Goal: Navigation & Orientation: Find specific page/section

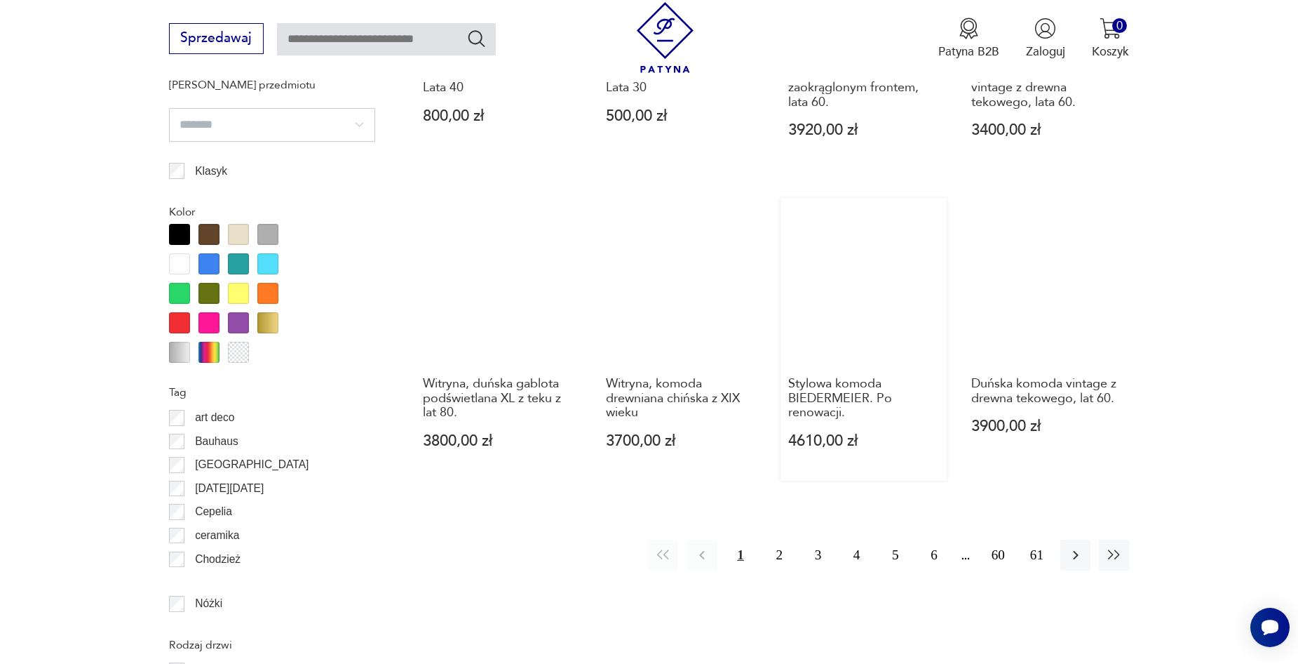
scroll to position [1589, 0]
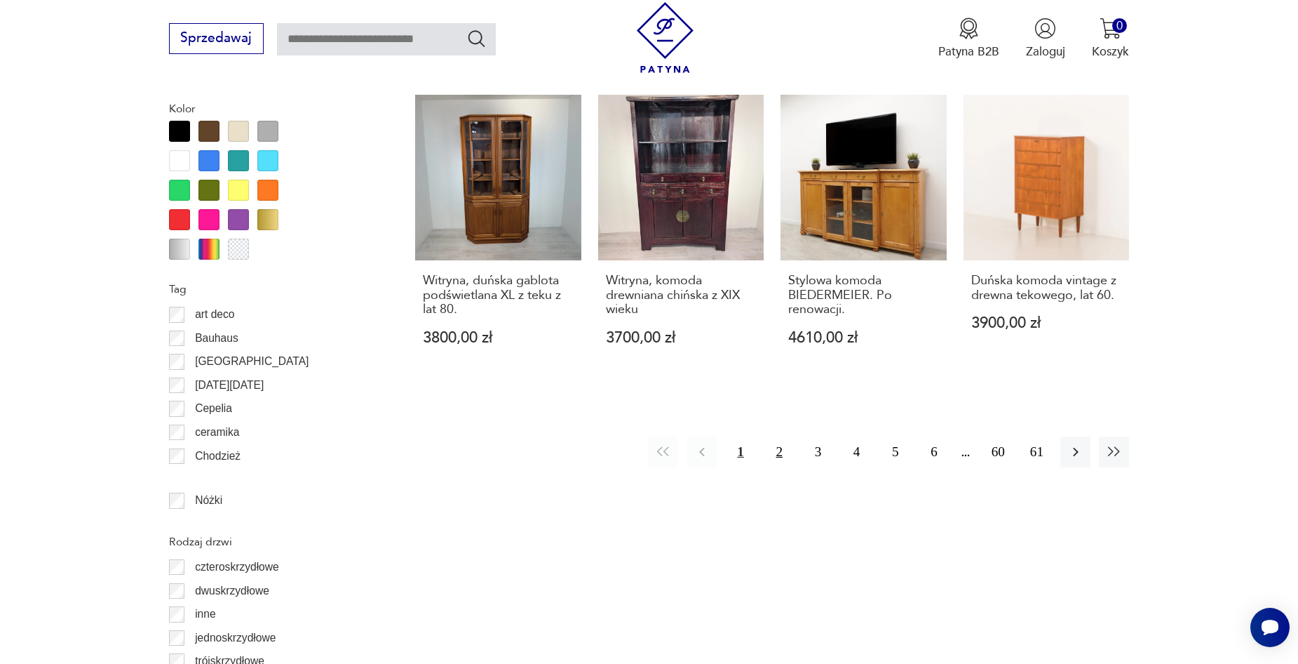
click at [774, 436] on button "2" at bounding box center [780, 451] width 30 height 30
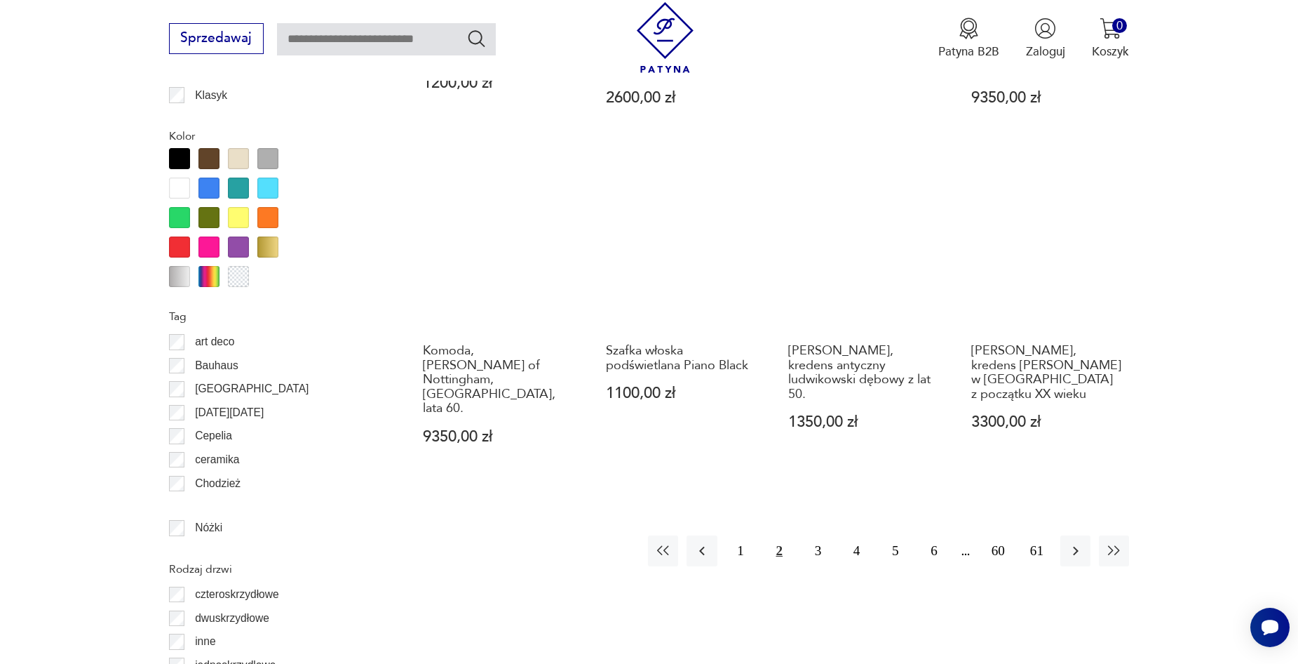
scroll to position [1598, 0]
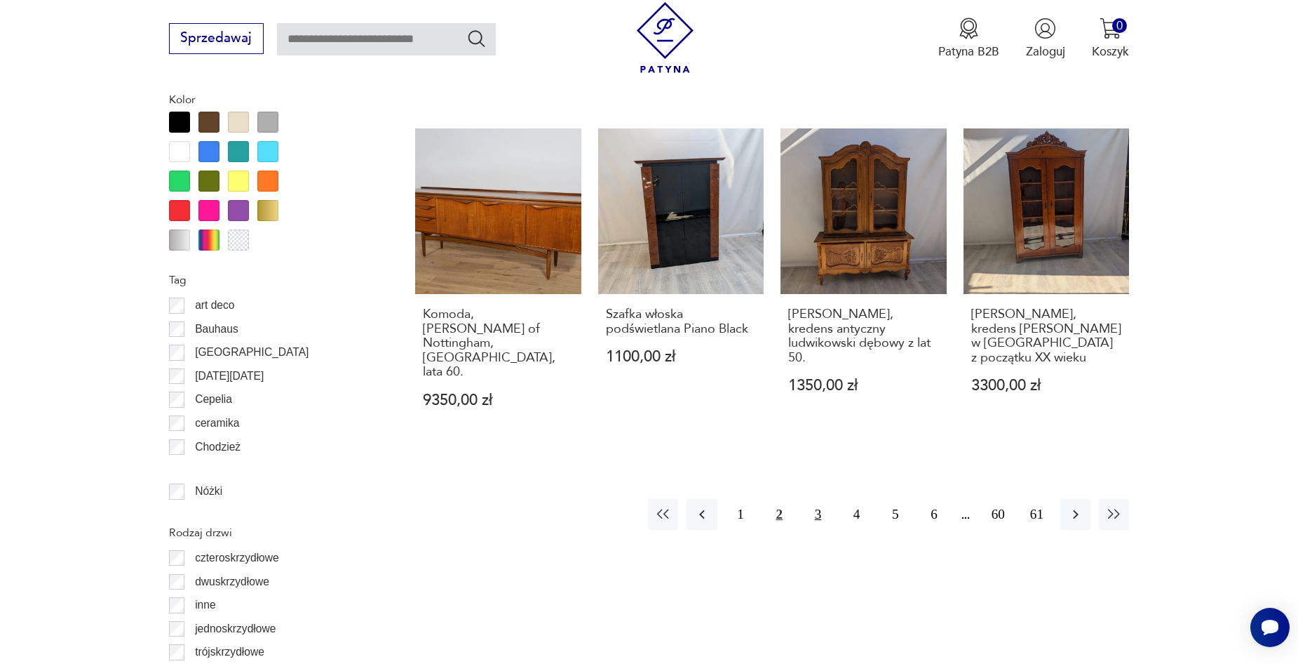
click at [819, 499] on button "3" at bounding box center [818, 514] width 30 height 30
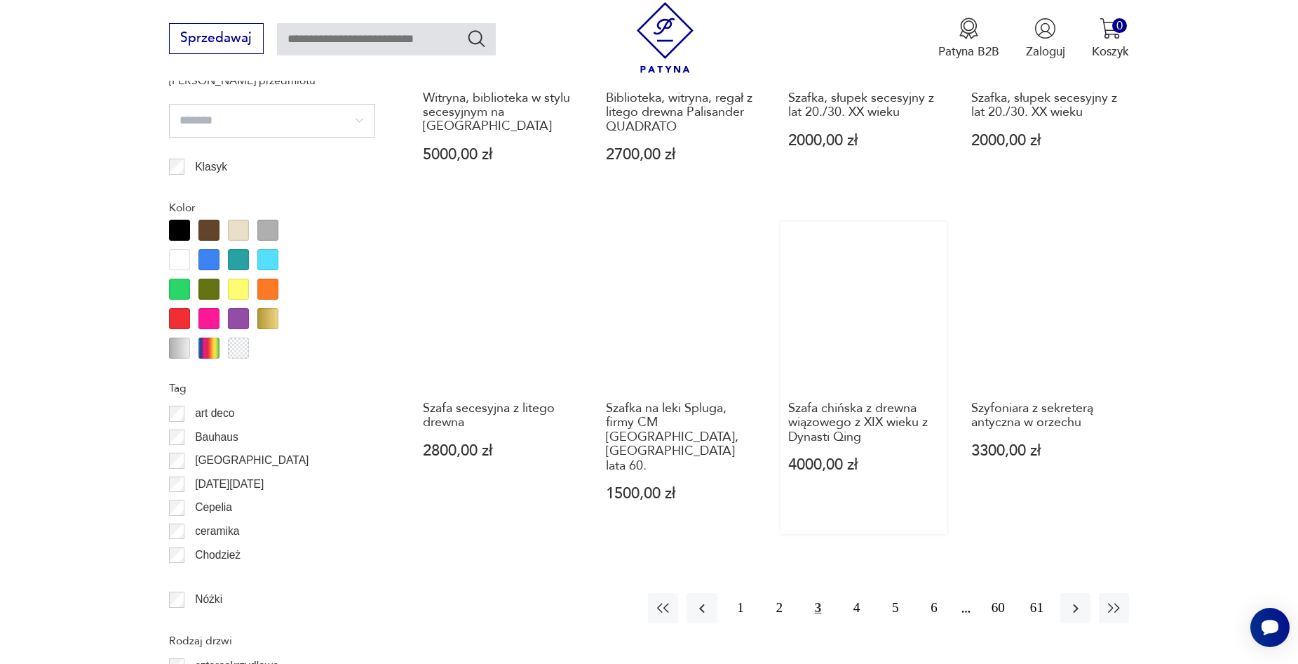
scroll to position [1528, 0]
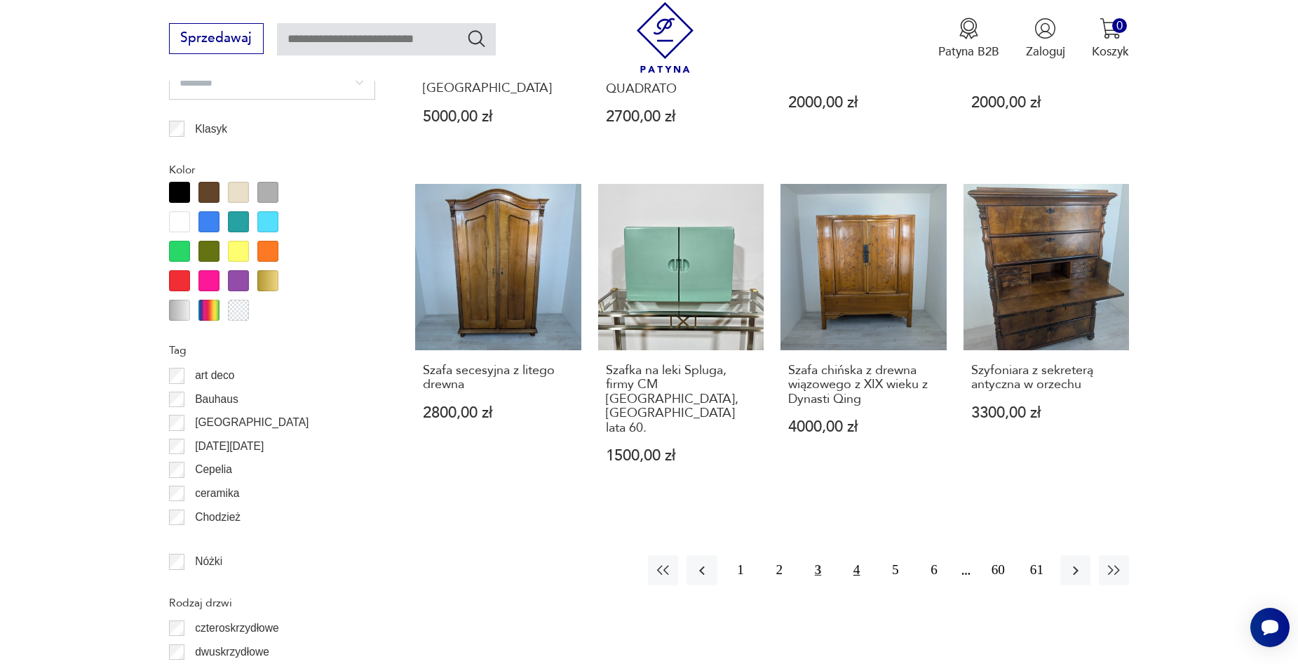
click at [855, 555] on button "4" at bounding box center [857, 570] width 30 height 30
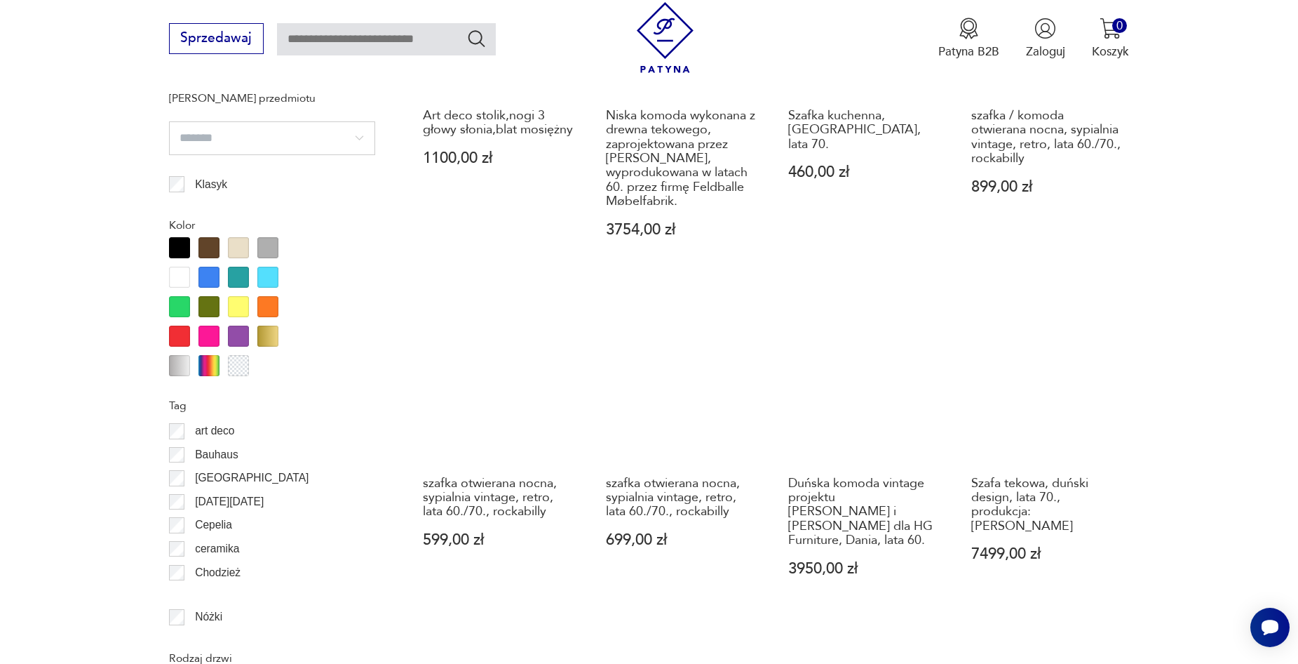
scroll to position [1598, 0]
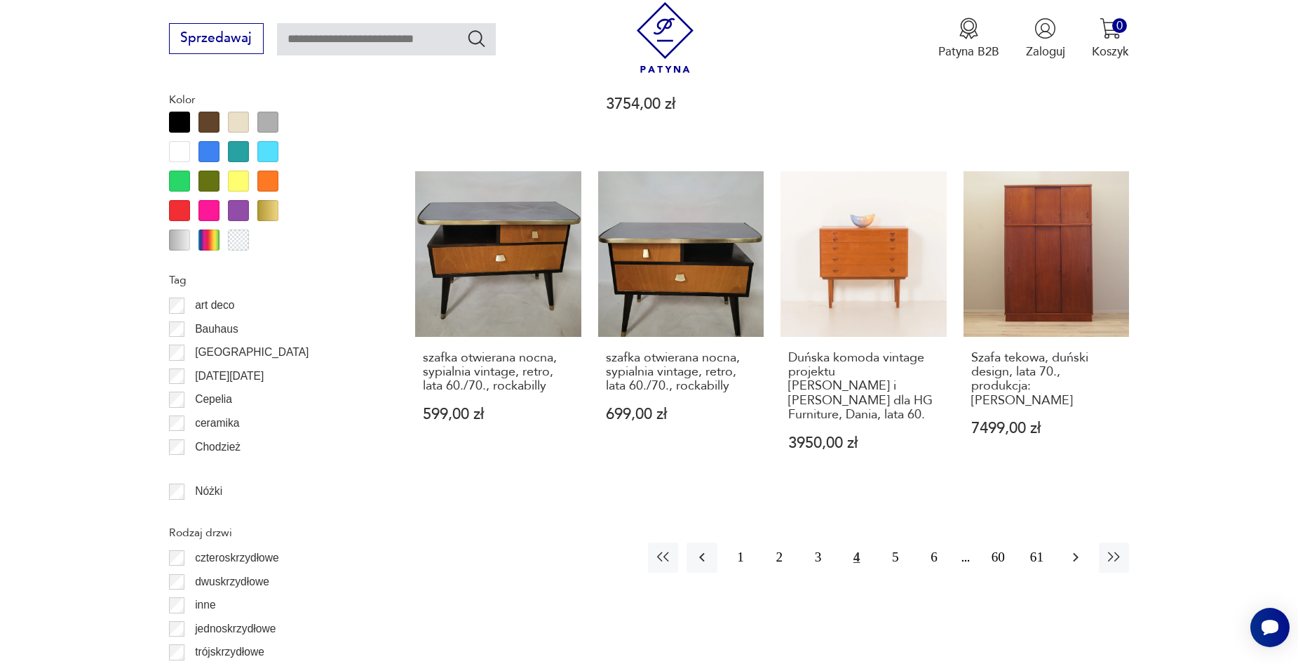
click at [1071, 557] on icon "button" at bounding box center [1076, 556] width 17 height 17
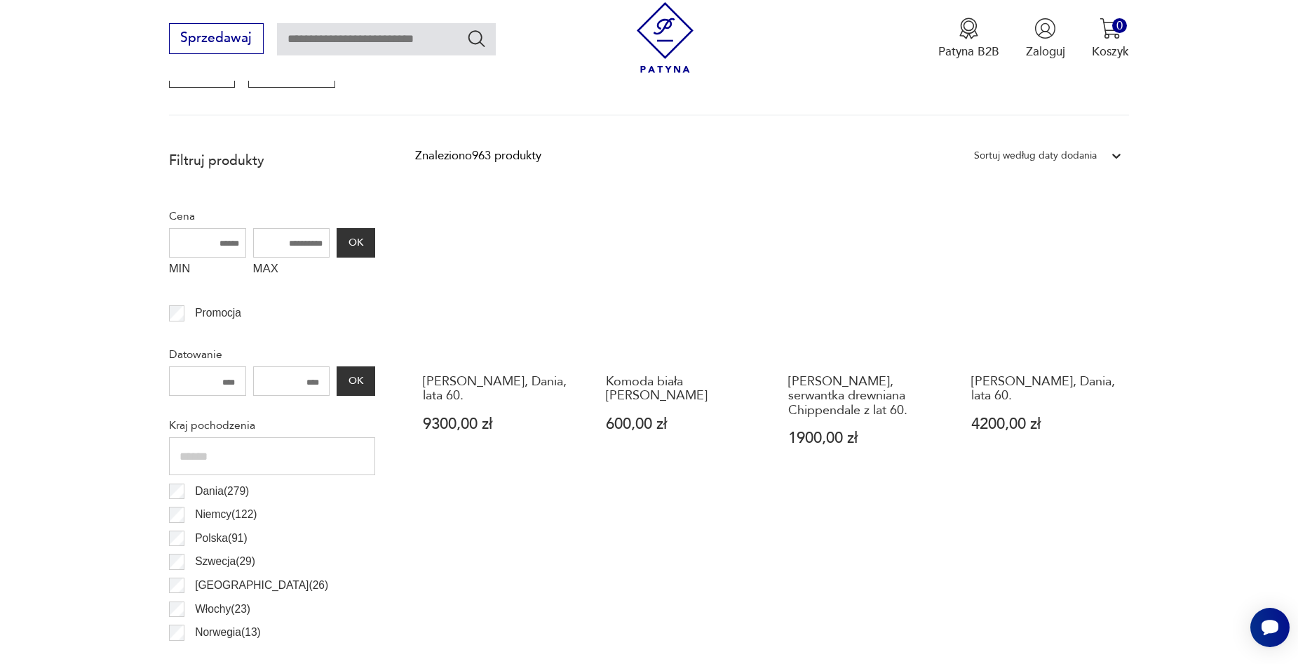
scroll to position [546, 0]
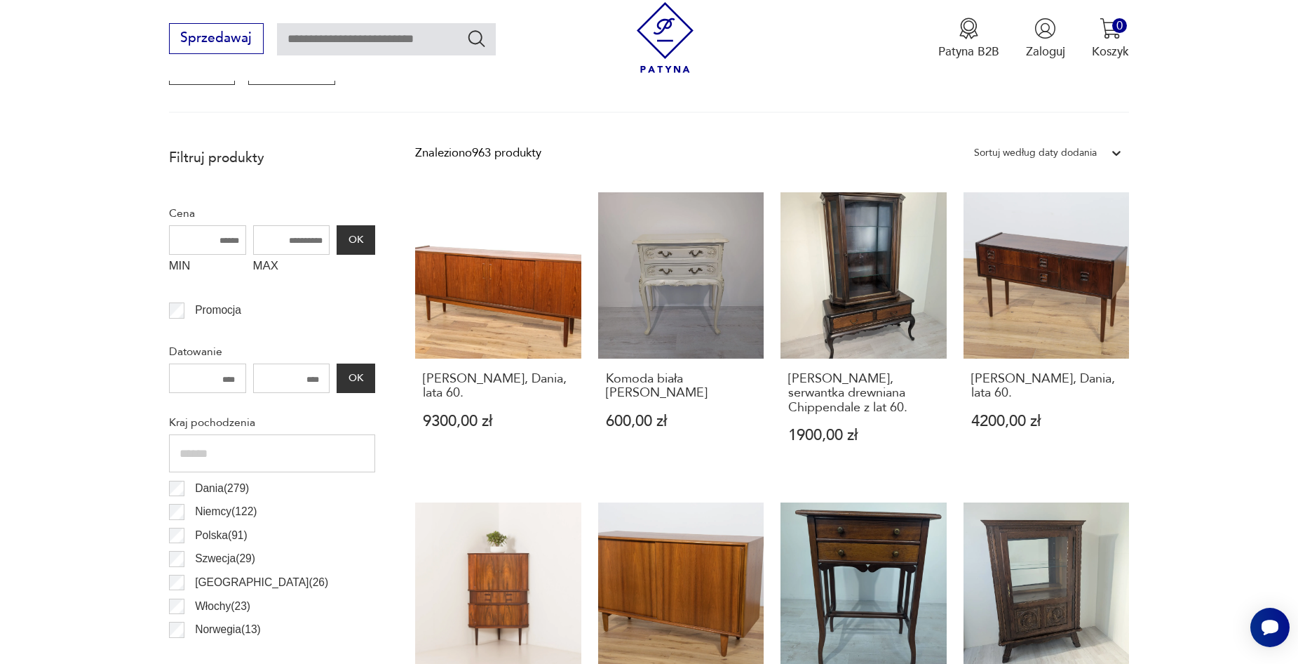
click at [233, 381] on input "number" at bounding box center [207, 377] width 77 height 29
type input "****"
click at [368, 382] on button "OK" at bounding box center [356, 377] width 38 height 29
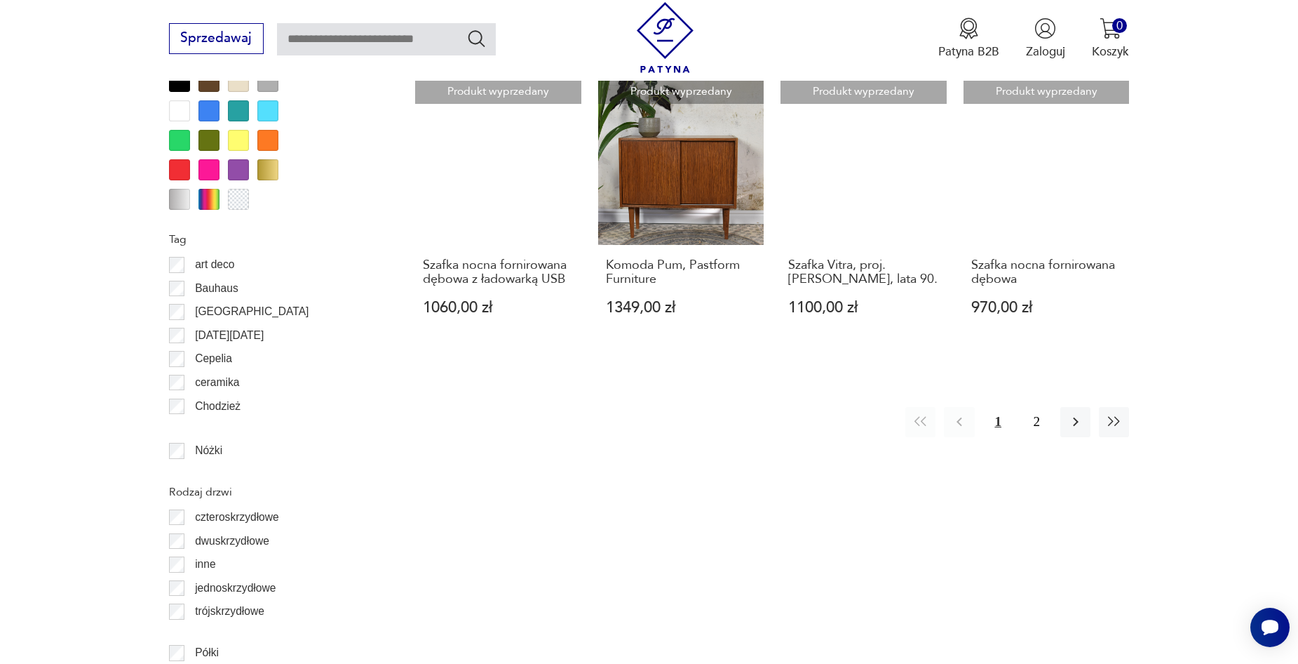
scroll to position [1528, 0]
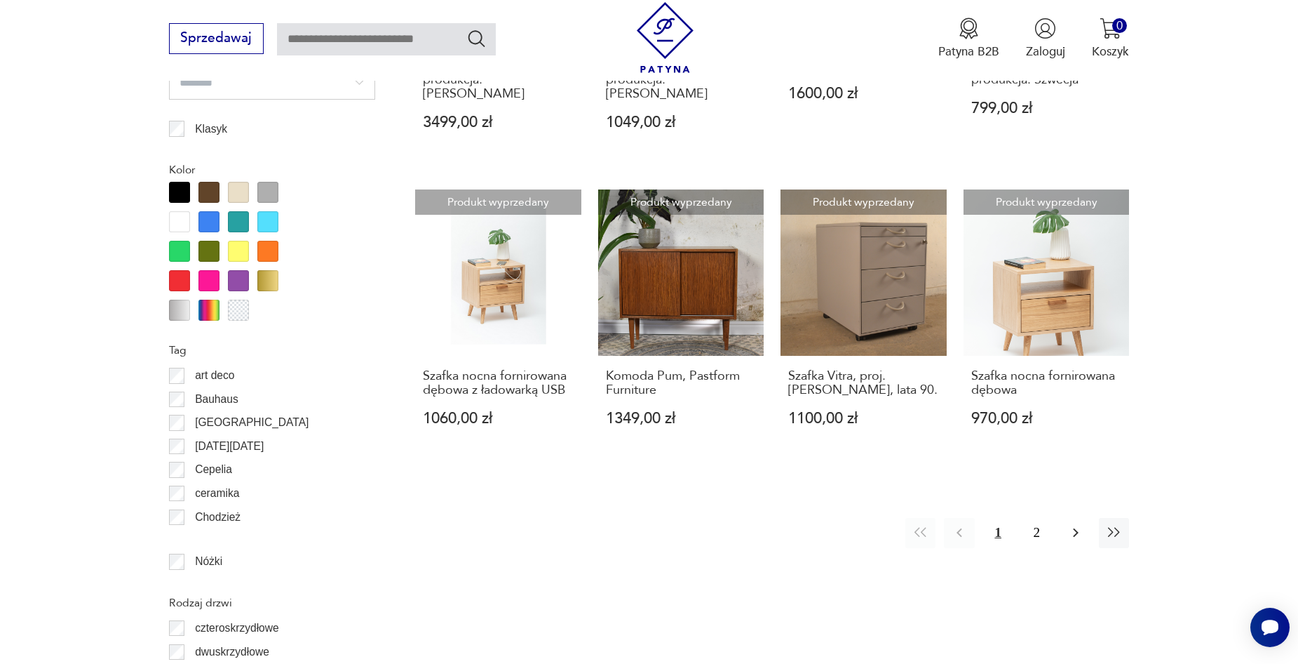
click at [1075, 528] on icon "button" at bounding box center [1076, 532] width 6 height 9
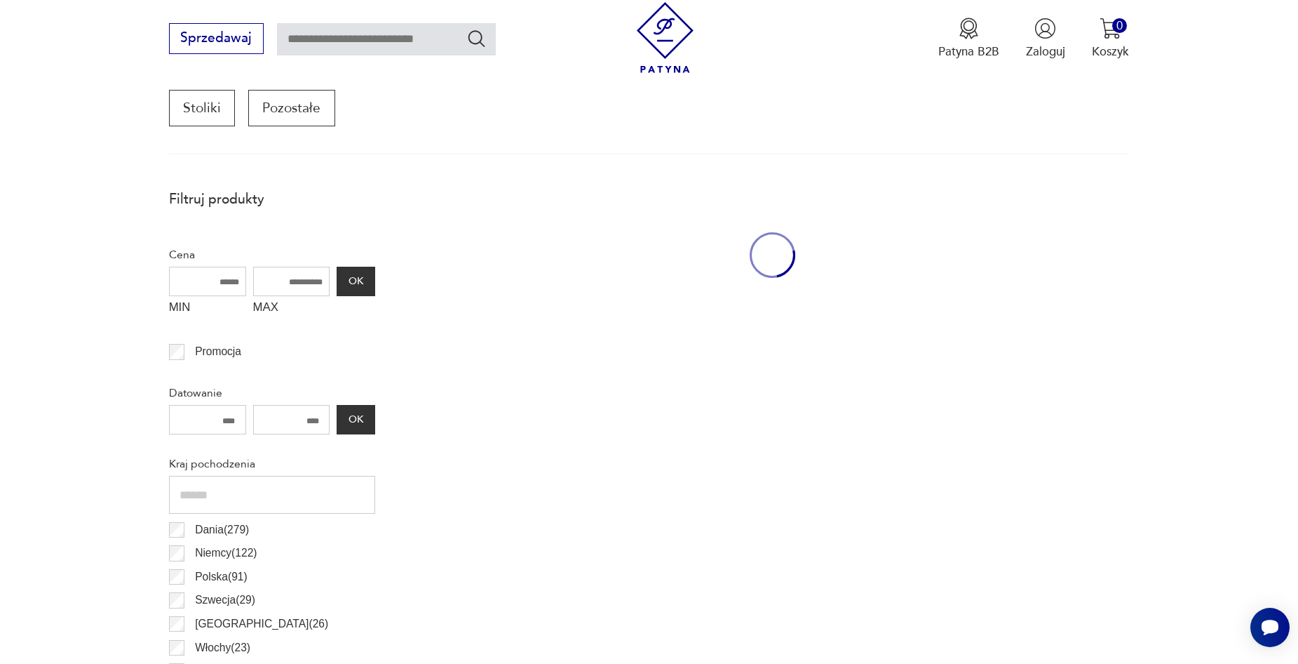
scroll to position [476, 0]
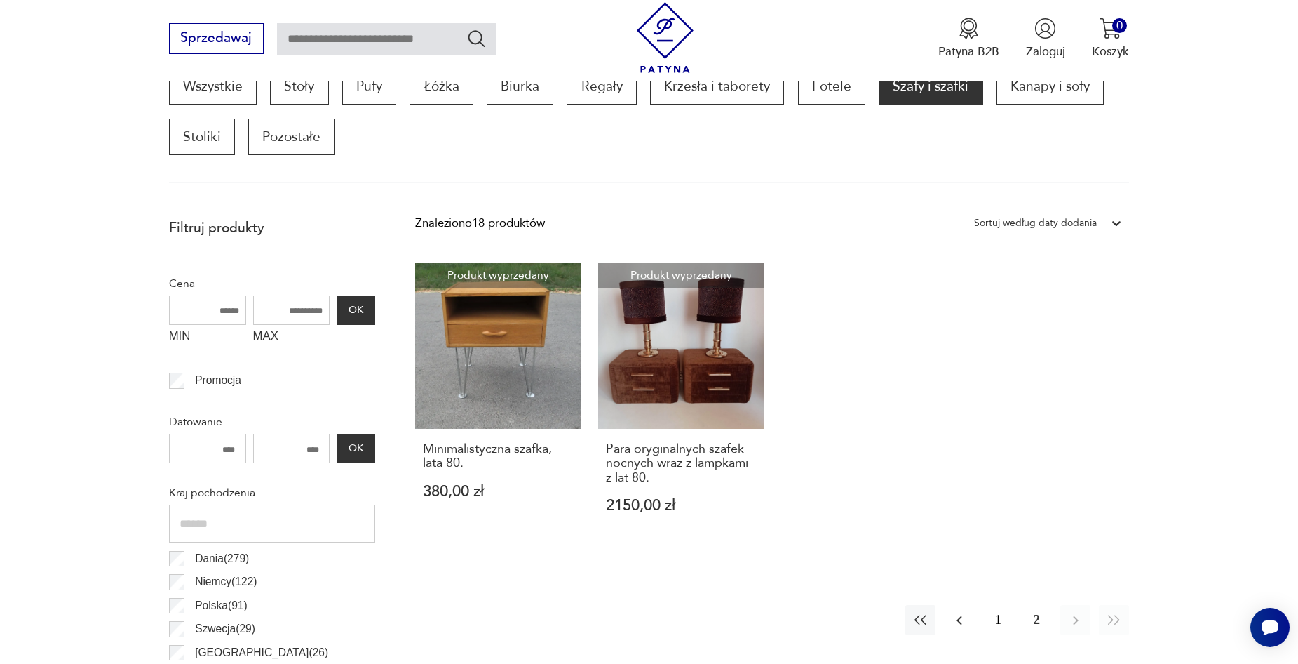
click at [955, 622] on icon "button" at bounding box center [959, 620] width 17 height 17
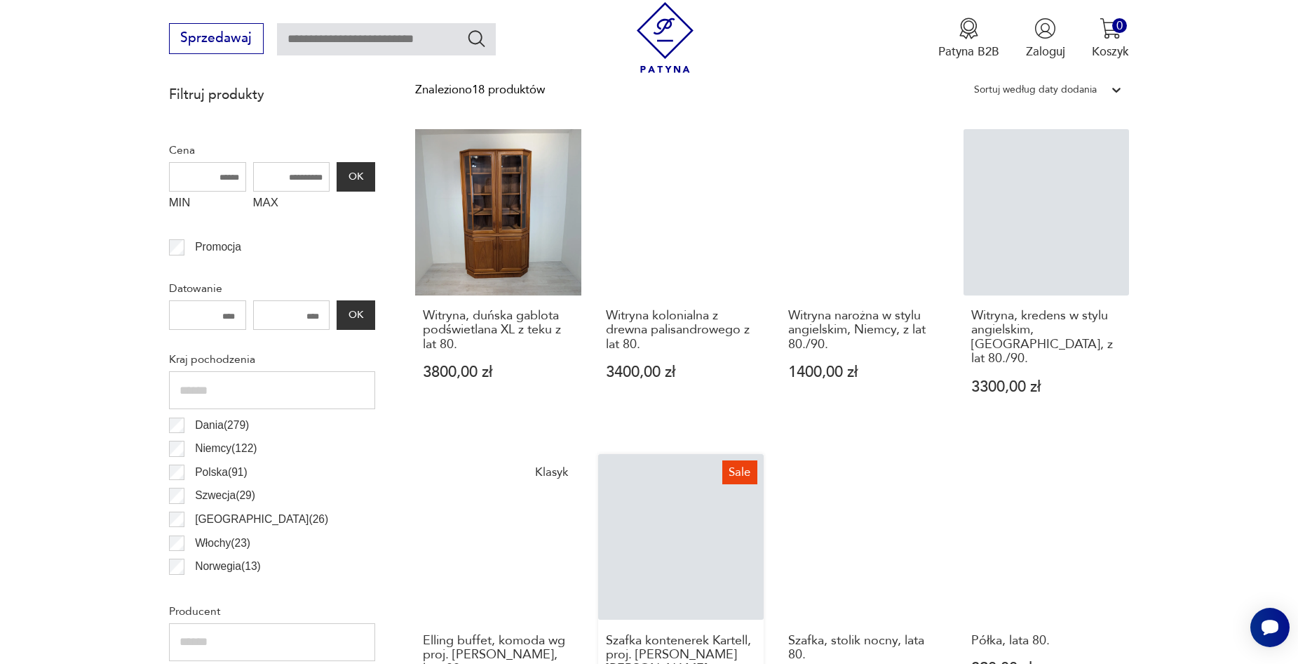
scroll to position [616, 0]
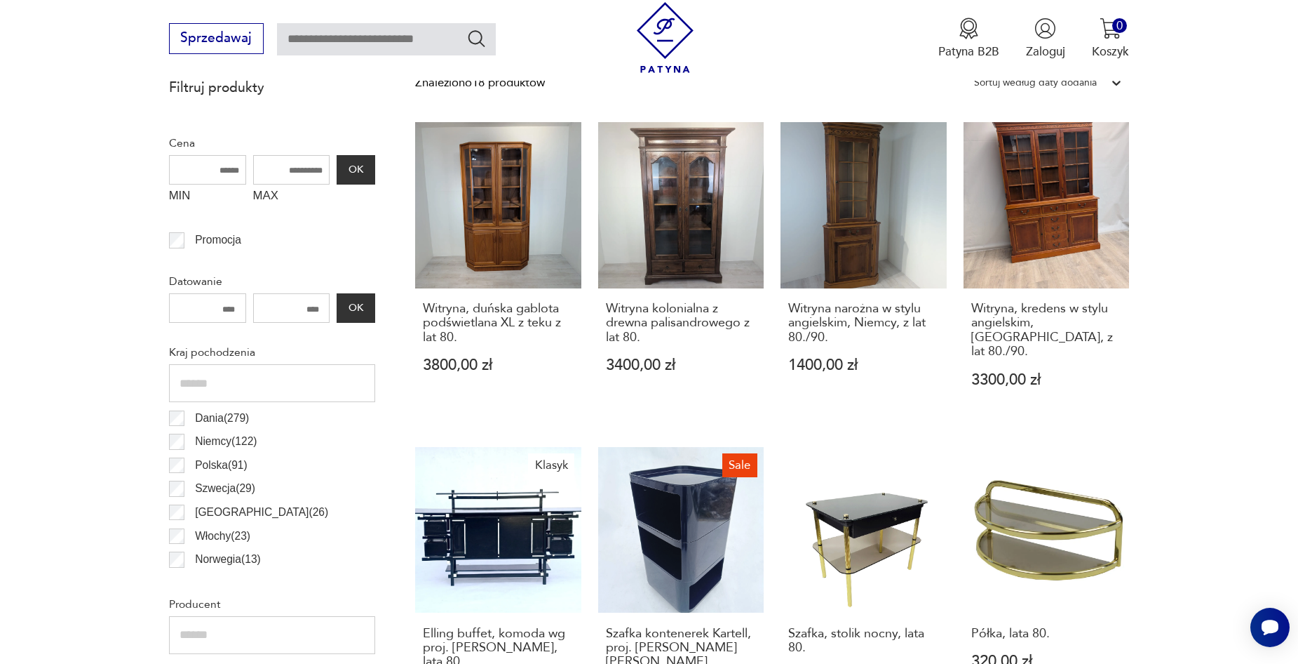
click at [184, 477] on div "Szwecja ( 29 )" at bounding box center [272, 489] width 206 height 24
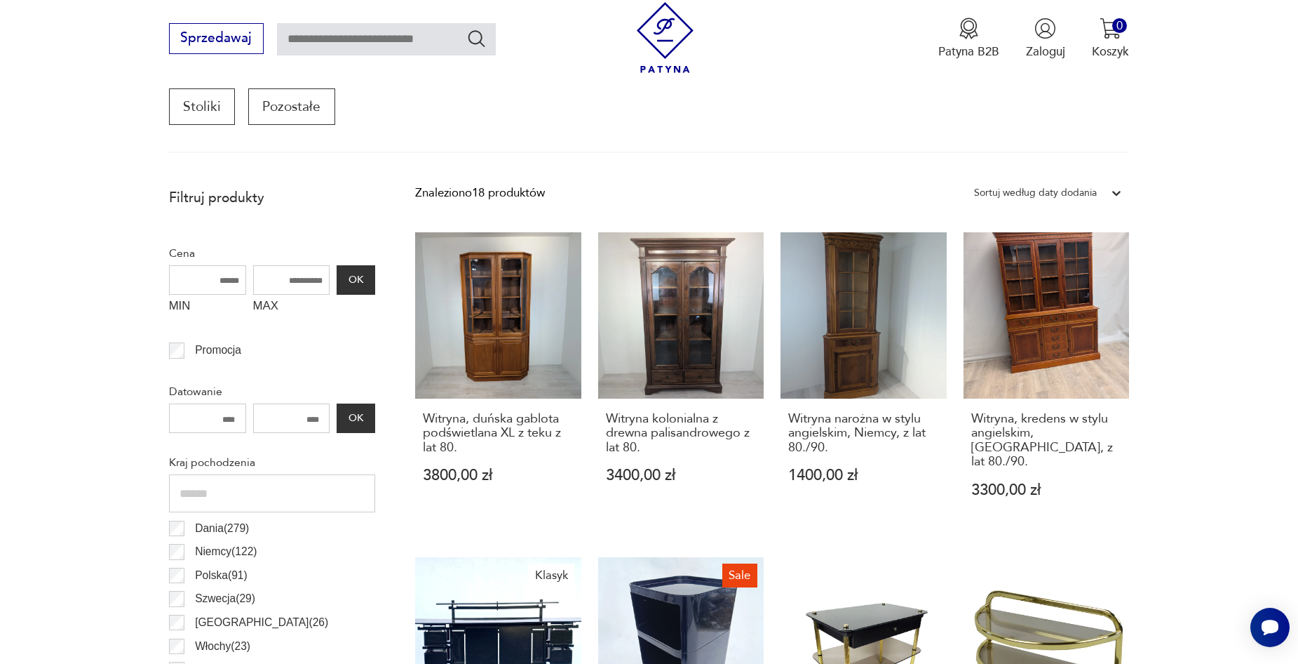
scroll to position [476, 0]
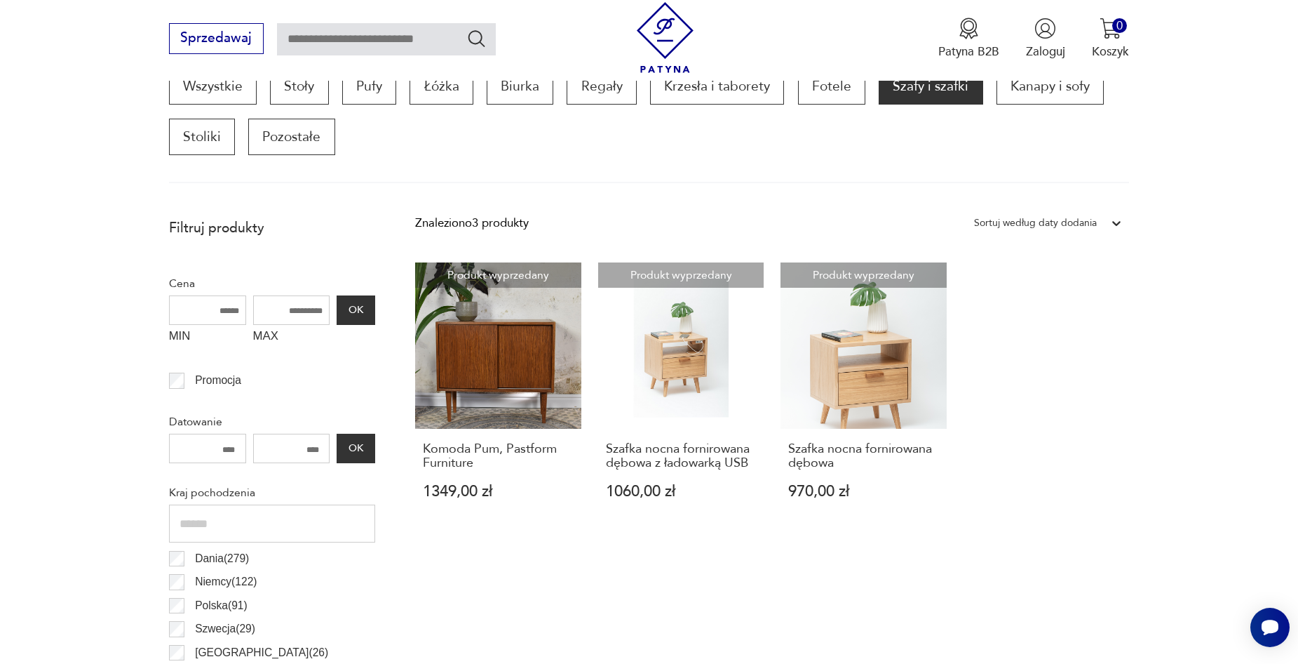
drag, startPoint x: 236, startPoint y: 449, endPoint x: 53, endPoint y: 442, distance: 183.9
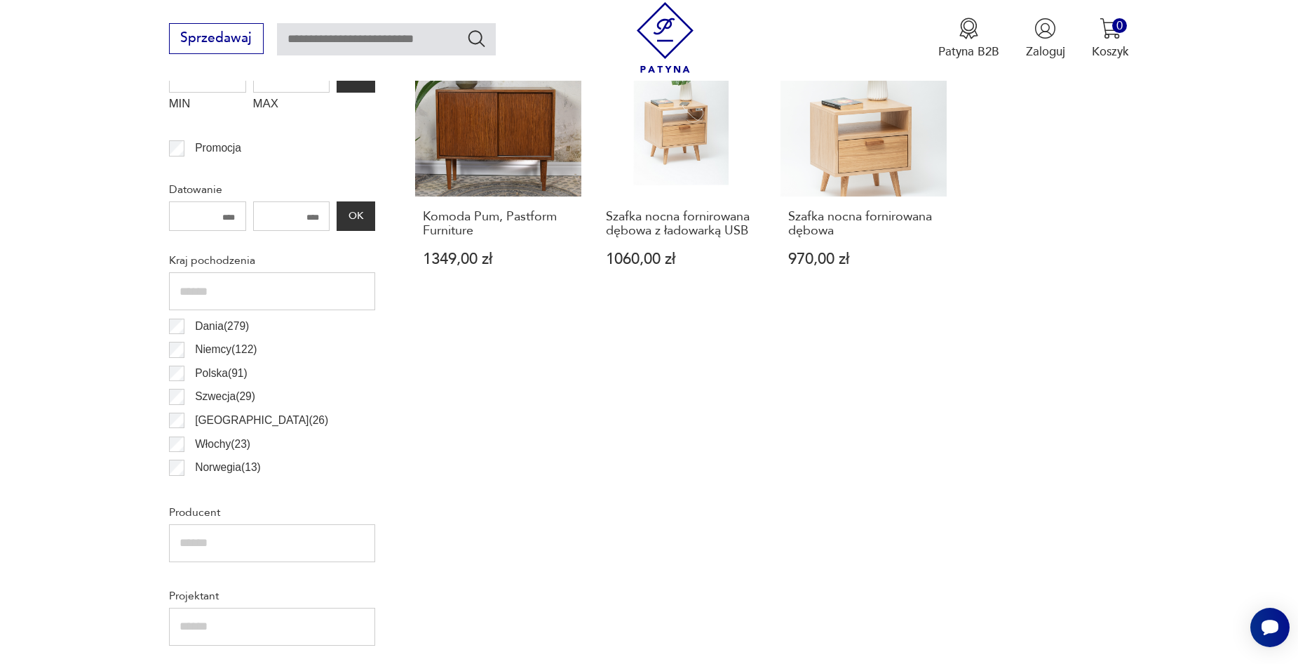
scroll to position [686, 0]
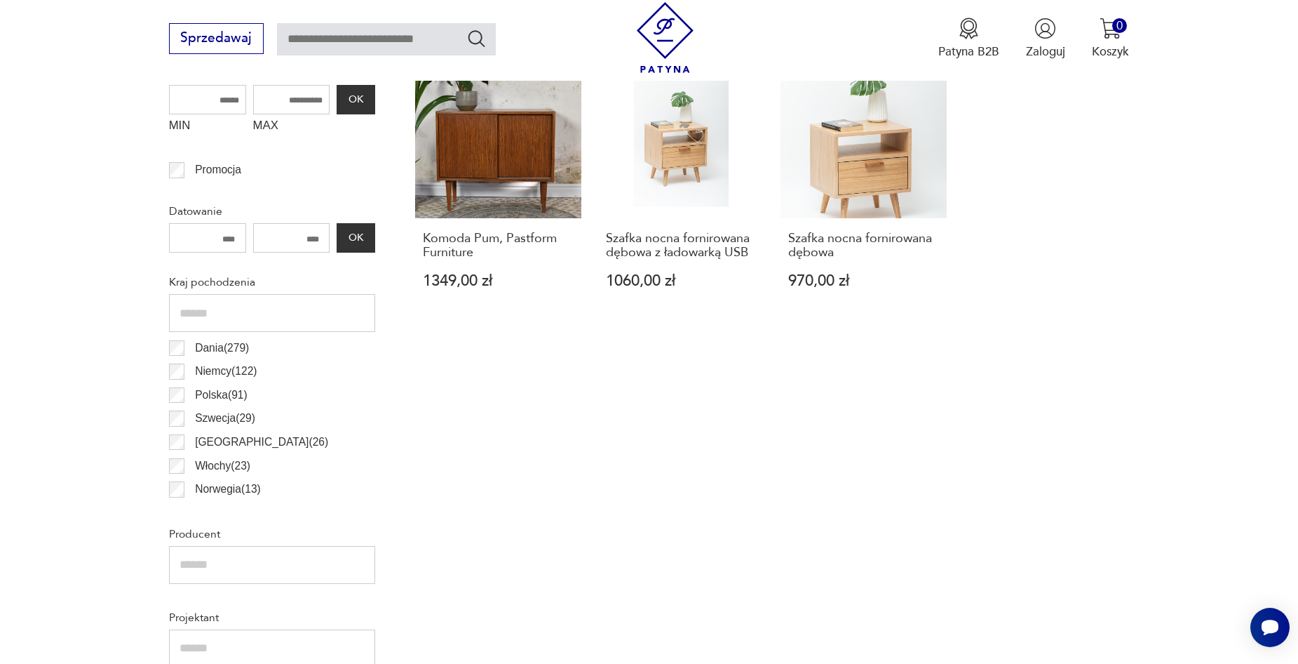
type input "****"
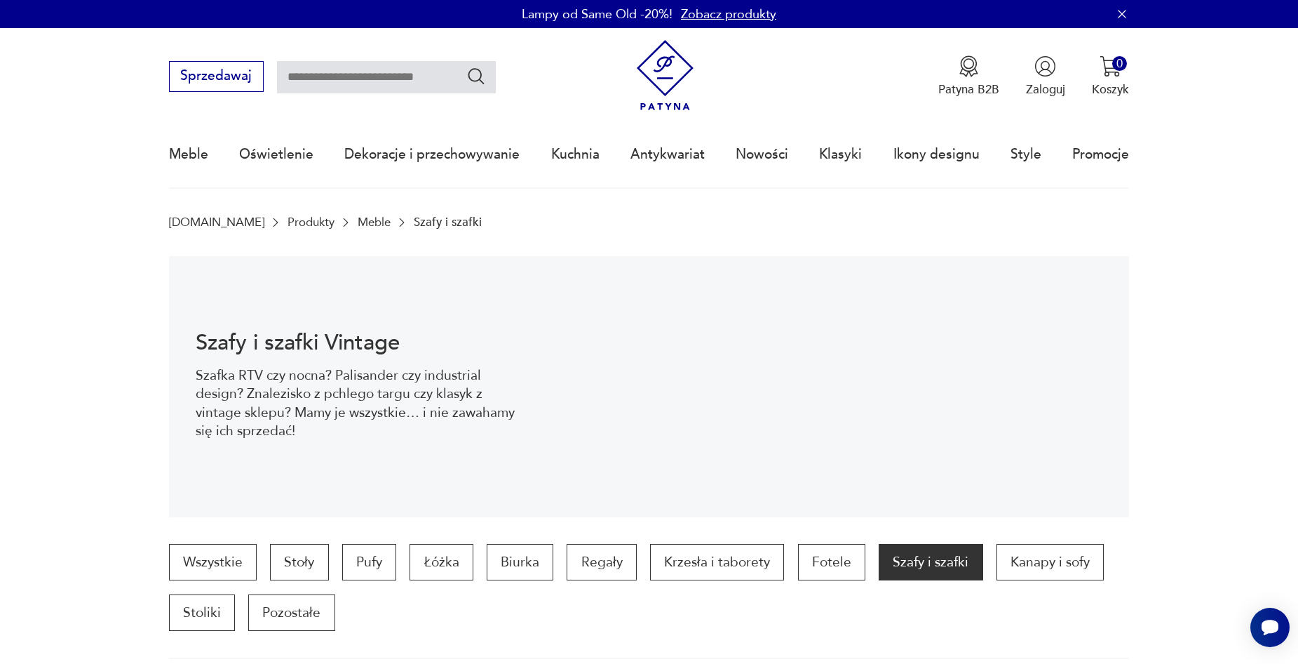
click at [672, 62] on img at bounding box center [665, 75] width 71 height 71
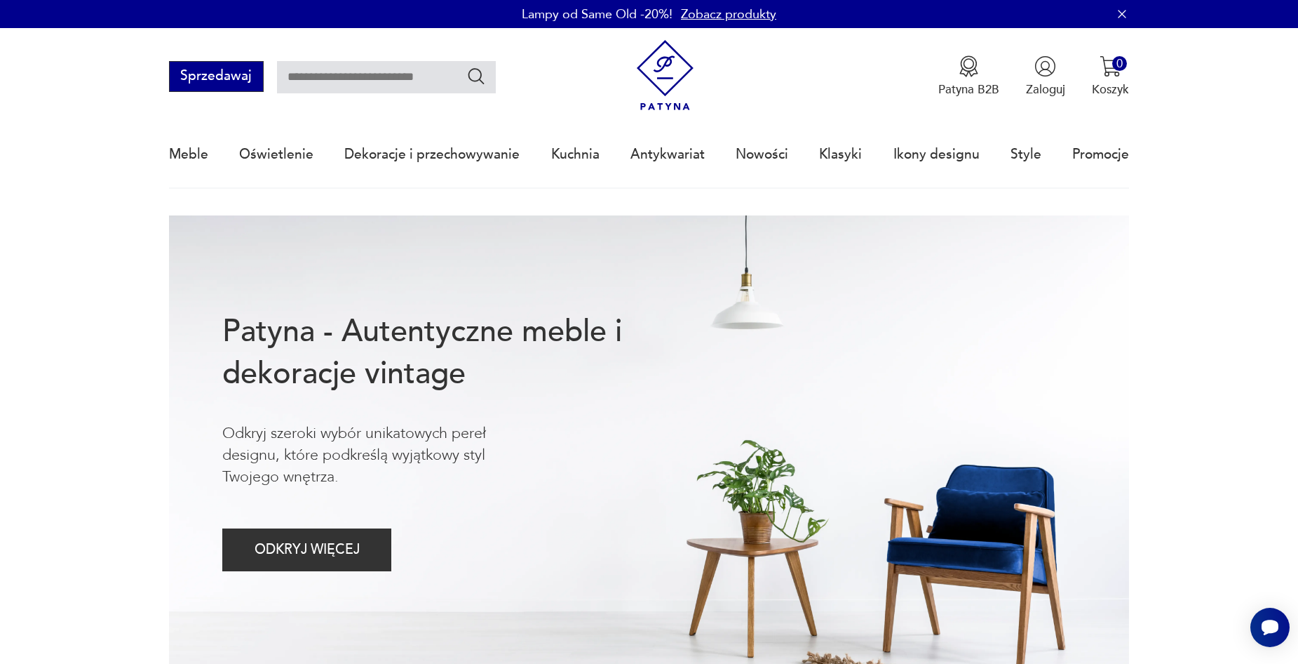
click at [233, 85] on button "Sprzedawaj" at bounding box center [216, 76] width 95 height 31
